Goal: Task Accomplishment & Management: Use online tool/utility

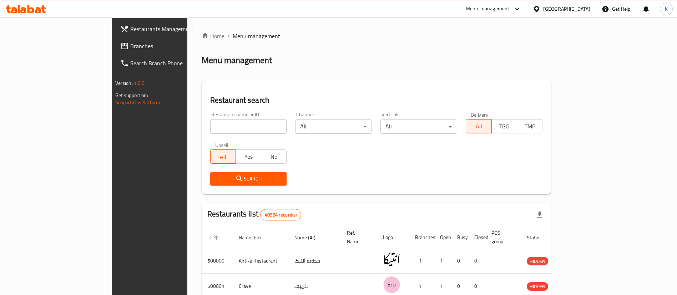
click at [540, 46] on div "Home / Menu management Menu management Restaurant search Restaurant name or ID …" at bounding box center [377, 260] width 350 height 457
click at [509, 11] on div "Menu-management" at bounding box center [488, 9] width 44 height 9
click at [347, 55] on div "Menu management" at bounding box center [377, 60] width 350 height 11
click at [577, 8] on div "[GEOGRAPHIC_DATA]" at bounding box center [566, 9] width 47 height 8
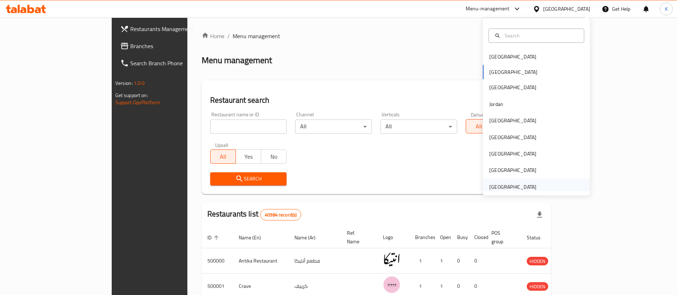
click at [505, 185] on div "[GEOGRAPHIC_DATA]" at bounding box center [512, 187] width 47 height 8
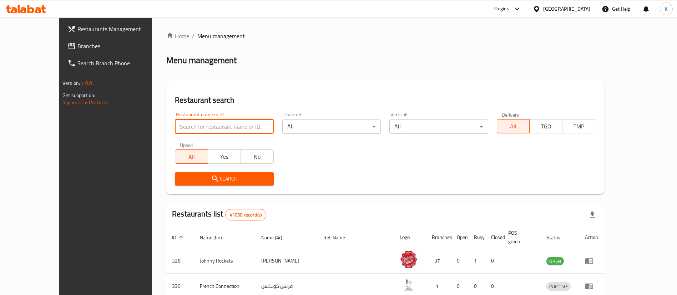
click at [213, 125] on input "search" at bounding box center [224, 127] width 98 height 14
type input "[PERSON_NAME]"
click button "Search" at bounding box center [224, 178] width 98 height 13
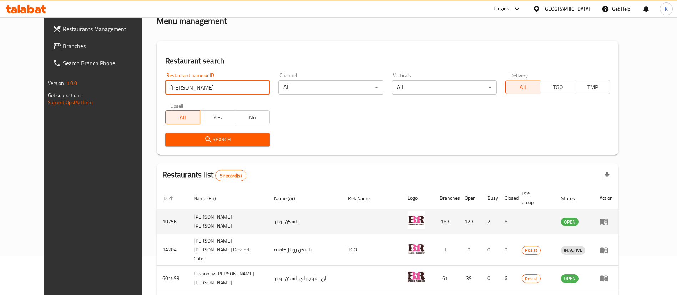
scroll to position [111, 0]
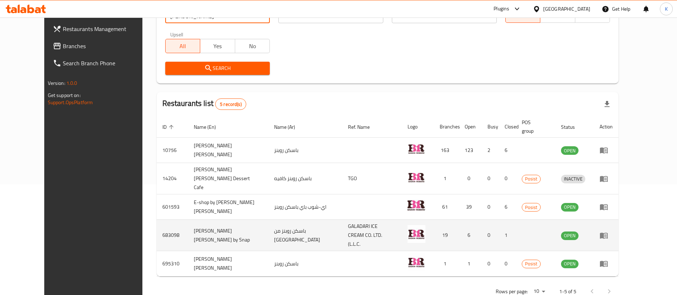
click at [272, 222] on td "باسكن روبنز من [GEOGRAPHIC_DATA]" at bounding box center [305, 235] width 74 height 31
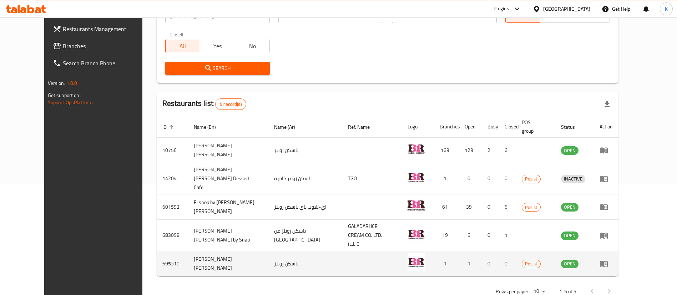
click at [286, 253] on td "باسكن روبنز" at bounding box center [305, 263] width 74 height 25
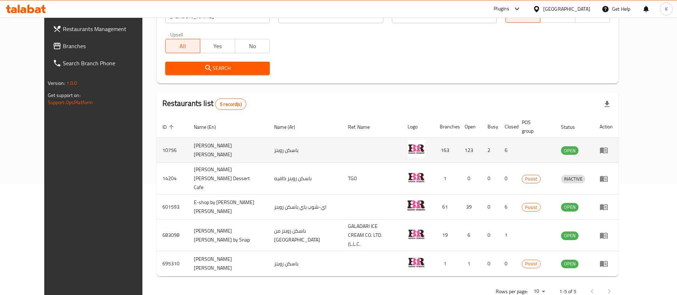
click at [482, 141] on td "123" at bounding box center [470, 150] width 23 height 25
click at [270, 143] on td "باسكن روبنز" at bounding box center [305, 150] width 74 height 25
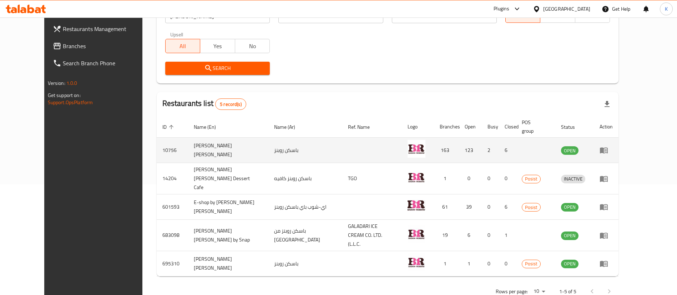
click at [270, 143] on td "باسكن روبنز" at bounding box center [305, 150] width 74 height 25
click at [480, 142] on td "123" at bounding box center [470, 150] width 23 height 25
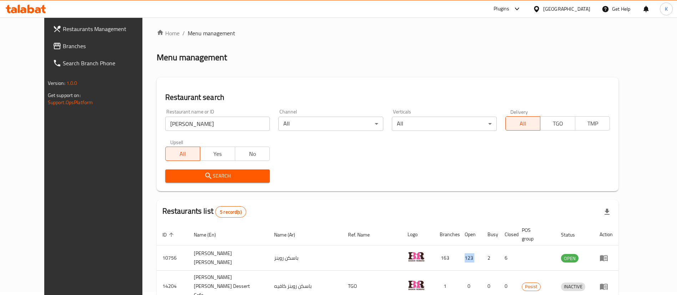
scroll to position [0, 0]
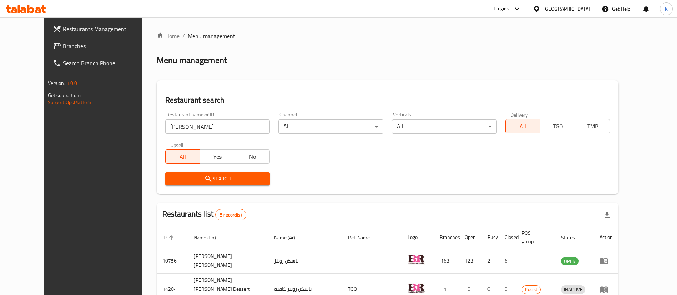
click at [189, 125] on input "[PERSON_NAME]" at bounding box center [217, 127] width 105 height 14
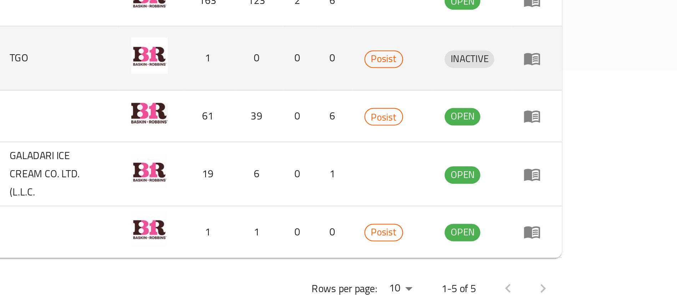
scroll to position [110, 0]
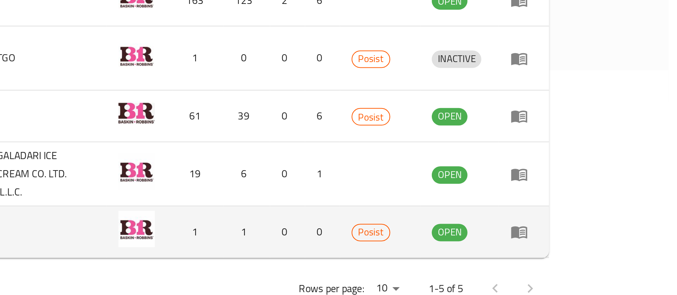
click at [540, 260] on span "Posist" at bounding box center [531, 264] width 18 height 8
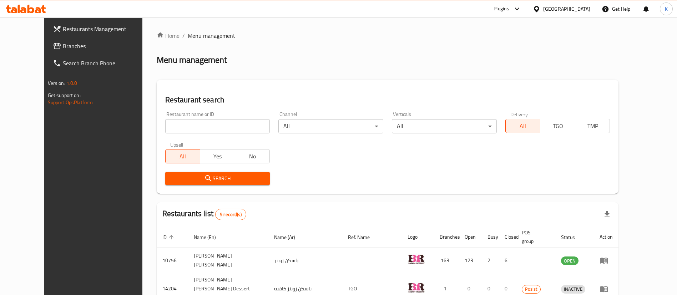
scroll to position [0, 0]
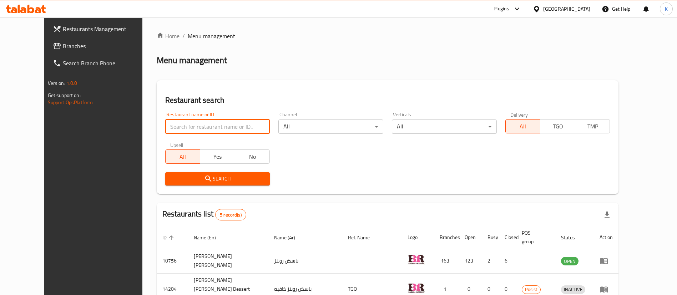
click at [166, 126] on input "search" at bounding box center [217, 127] width 105 height 14
type input "kfc"
click button "Search" at bounding box center [217, 178] width 105 height 13
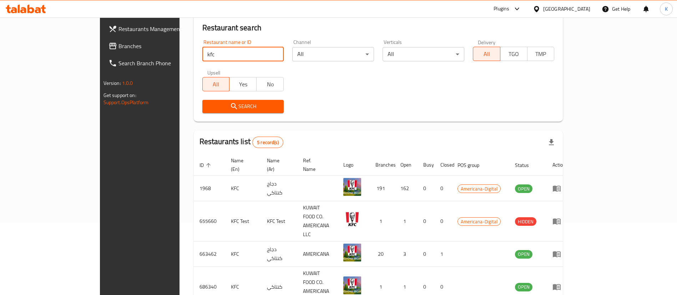
scroll to position [4, 0]
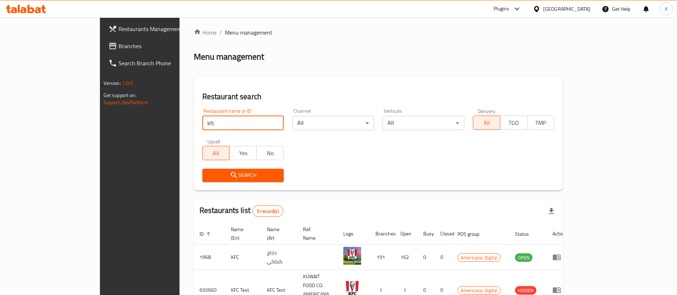
click at [202, 118] on input "kfc" at bounding box center [243, 123] width 82 height 14
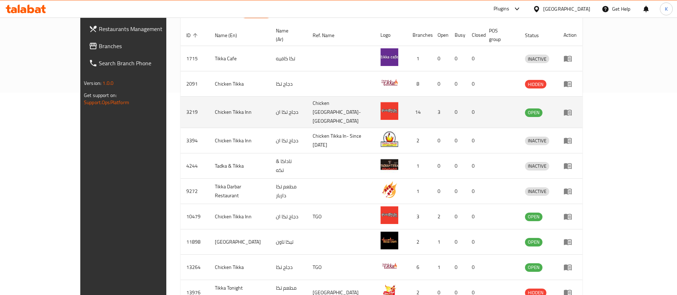
scroll to position [218, 0]
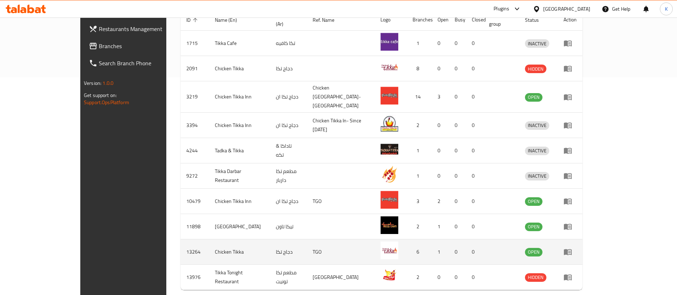
click at [432, 239] on td "6" at bounding box center [419, 251] width 25 height 25
click at [466, 243] on td "0" at bounding box center [457, 251] width 17 height 25
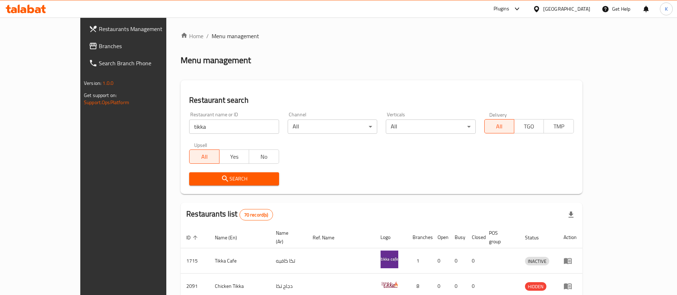
scroll to position [214, 0]
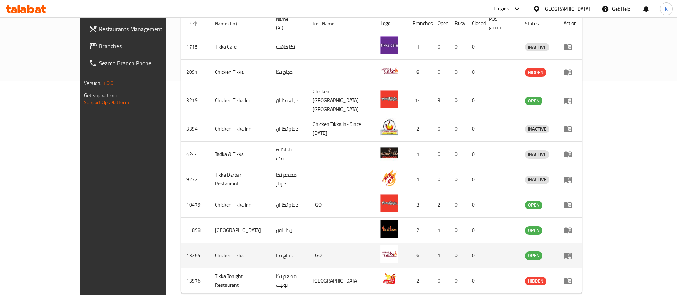
click at [209, 243] on td "Chicken Tikka" at bounding box center [239, 255] width 61 height 25
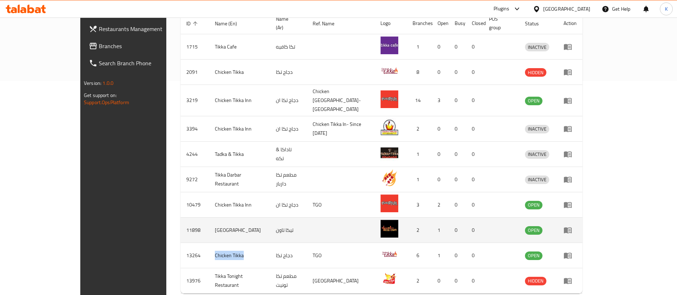
copy td "Chicken Tikka"
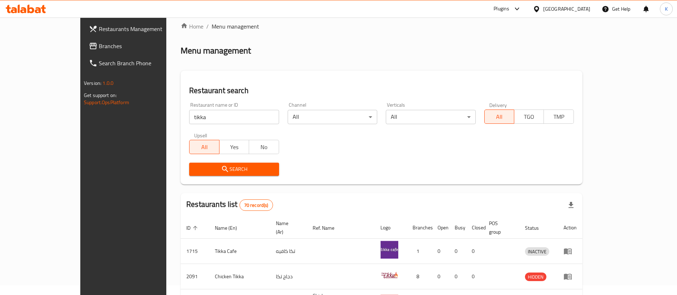
scroll to position [0, 0]
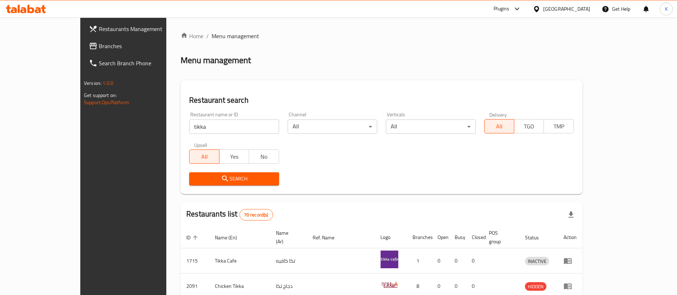
click at [203, 132] on input "tikka" at bounding box center [234, 127] width 90 height 14
paste input "Chicken T"
type input "Chicken Tikka"
click button "Search" at bounding box center [234, 178] width 90 height 13
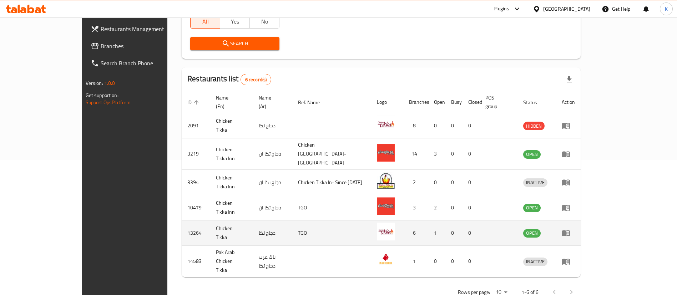
scroll to position [136, 0]
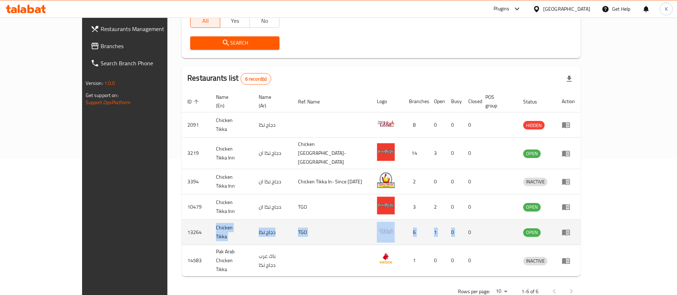
drag, startPoint x: 181, startPoint y: 219, endPoint x: 504, endPoint y: 226, distance: 323.7
click at [504, 226] on tr "13264 Chicken Tikka دجاج تكا TGO 6 1 0 0 OPEN" at bounding box center [381, 232] width 399 height 25
click at [480, 221] on td "0" at bounding box center [470, 232] width 17 height 25
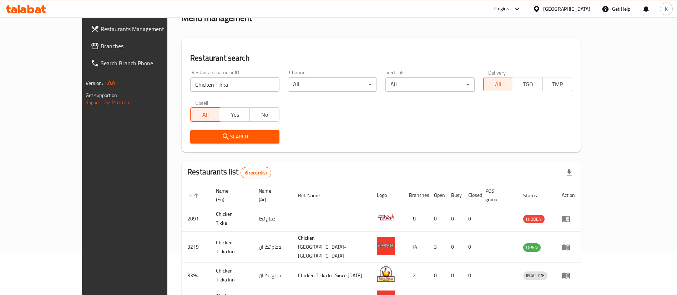
scroll to position [0, 0]
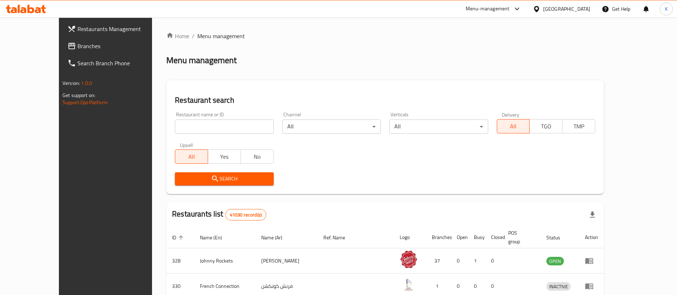
click at [571, 6] on div "[GEOGRAPHIC_DATA]" at bounding box center [566, 9] width 47 height 8
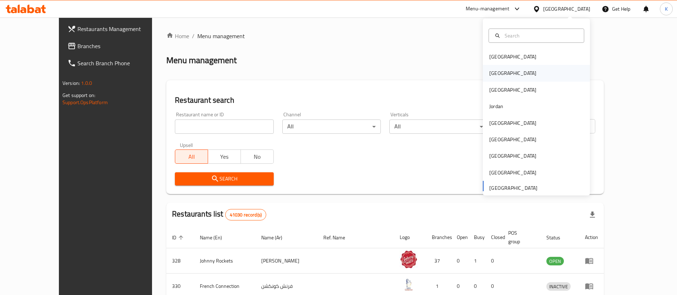
click at [514, 73] on div "[GEOGRAPHIC_DATA]" at bounding box center [536, 73] width 107 height 16
